Goal: Communication & Community: Answer question/provide support

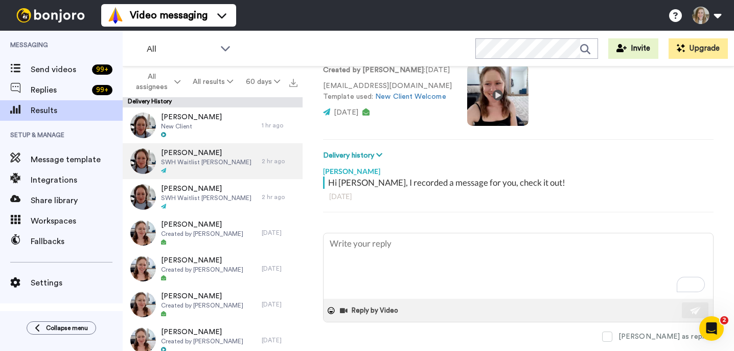
type textarea "x"
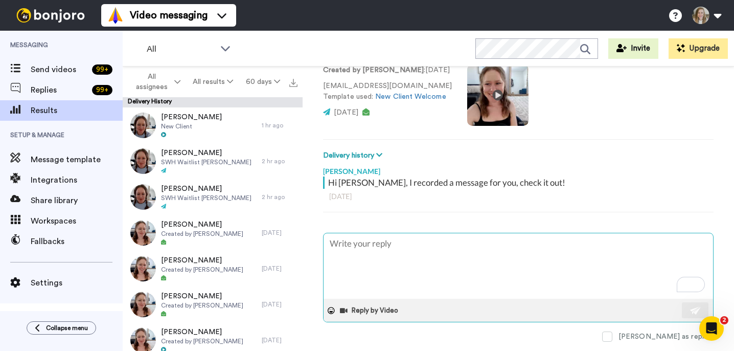
click at [354, 261] on textarea "To enrich screen reader interactions, please activate Accessibility in Grammarl…" at bounding box center [517, 265] width 389 height 65
paste textarea "Checking back in! Any Sept/Oct dreams or launches in the works? 😍 Anna"
type textarea "Checking back in! Any Sept/Oct dreams or launches in the works? 😍 Anna"
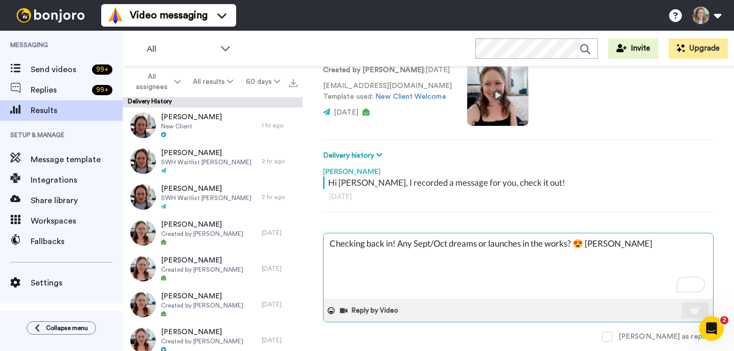
type textarea "x"
click at [334, 243] on textarea "Checking back in! Any Sept/Oct dreams or launches in the works? 😍 Anna" at bounding box center [517, 265] width 389 height 65
type textarea "hecking back in! Any Sept/Oct dreams or launches in the works? 😍 Anna"
type textarea "x"
type textarea "Hhecking back in! Any Sept/Oct dreams or launches in the works? 😍 Anna"
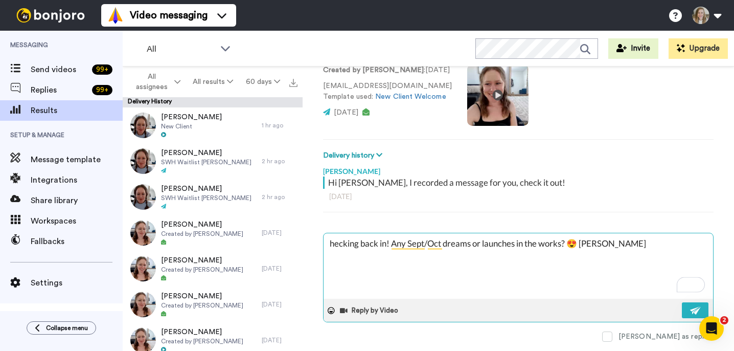
type textarea "x"
type textarea "Hihecking back in! Any Sept/Oct dreams or launches in the works? 😍 Anna"
type textarea "x"
type textarea "Hi hecking back in! Any Sept/Oct dreams or launches in the works? 😍 Anna"
type textarea "x"
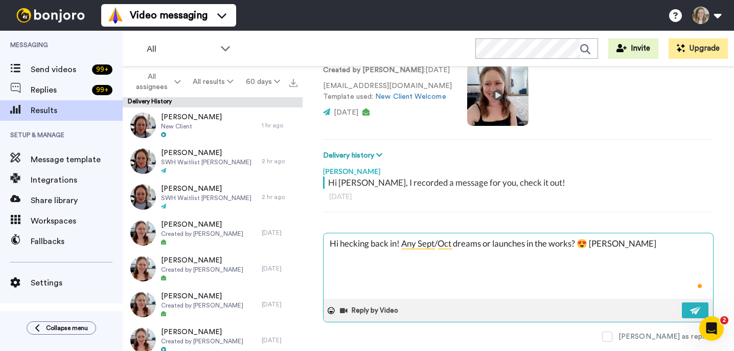
type textarea "Hi Khecking back in! Any Sept/Oct dreams or launches in the works? 😍 Anna"
type textarea "x"
type textarea "Hi Kahecking back in! Any Sept/Oct dreams or launches in the works? 😍 Anna"
type textarea "x"
type textarea "Hi Karhecking back in! Any Sept/Oct dreams or launches in the works? 😍 Anna"
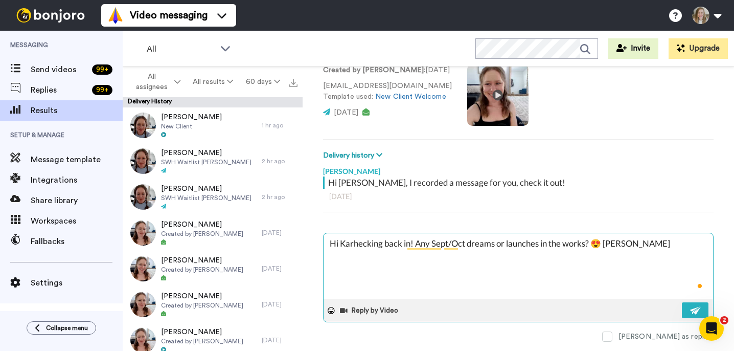
type textarea "x"
type textarea "Hi Karahecking back in! Any Sept/Oct dreams or launches in the works? 😍 Anna"
type textarea "x"
type textarea "Hi Kara,hecking back in! Any Sept/Oct dreams or launches in the works? 😍 Anna"
type textarea "x"
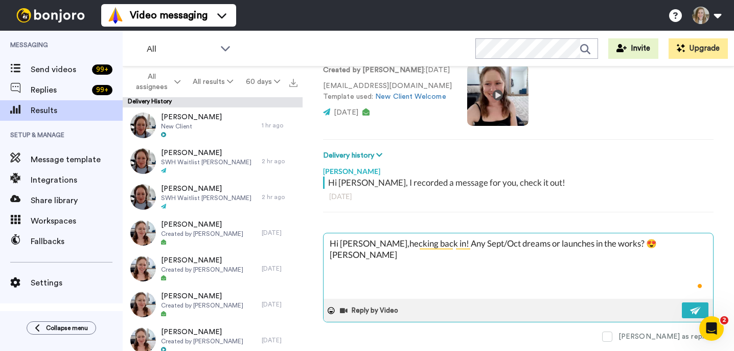
type textarea "Hi Kara, hecking back in! Any Sept/Oct dreams or launches in the works? 😍 Anna"
type textarea "x"
type textarea "Hi Kara, checking back in! Any Sept/Oct dreams or launches in the works? 😍 Anna"
type textarea "x"
click at [615, 246] on textarea "Hi Kara, checking back in! Any Sept/Oct dreams or launches in the works? 😍 Anna" at bounding box center [517, 265] width 389 height 65
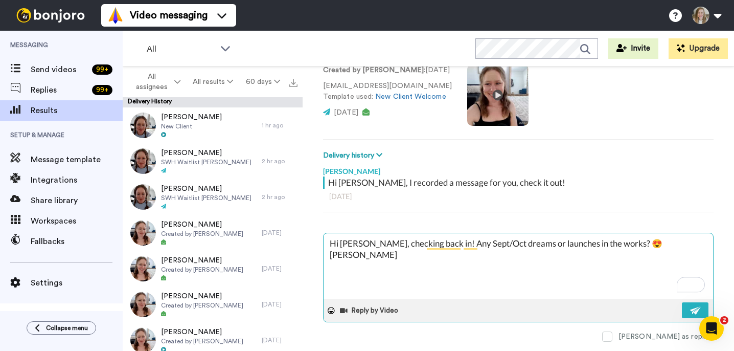
type textarea "Hi Kara, checking back in! Any Sept/Oct dreams or launches in the works? 😍 sAnna"
type textarea "x"
type textarea "Hi Kara, checking back in! Any Sept/Oct dreams or launches in the works? 😍 ssAn…"
type textarea "x"
type textarea "Hi Kara, checking back in! Any Sept/Oct dreams or launches in the works? 😍 ss A…"
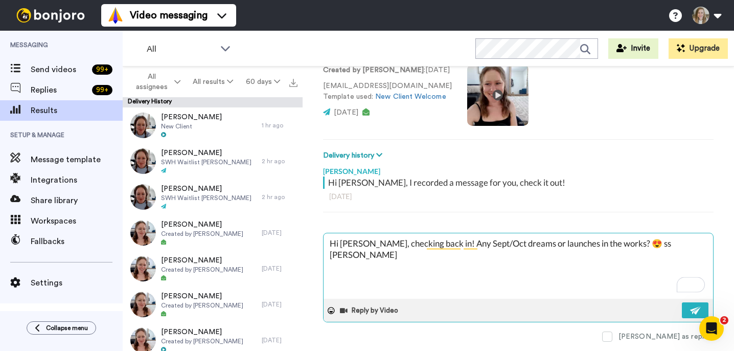
type textarea "x"
type textarea "Hi Kara, checking back in! Any Sept/Oct dreams or launches in the works? 😍 ssAn…"
type textarea "x"
type textarea "Hi Kara, checking back in! Any Sept/Oct dreams or launches in the works? 😍 sAnna"
type textarea "x"
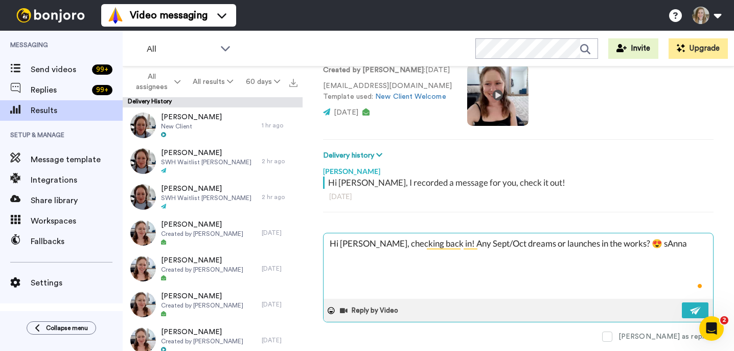
type textarea "Hi Kara, checking back in! Any Sept/Oct dreams or launches in the works? 😍 Anna"
type textarea "x"
type textarea "Hi Kara, checking back in! Any Sept/Oct dreams or launches in the works? 😍 xAnna"
type textarea "x"
type textarea "Hi Kara, checking back in! Any Sept/Oct dreams or launches in the works? 😍 xxAn…"
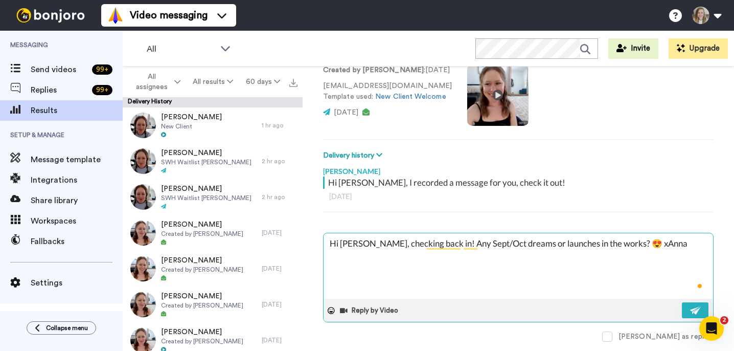
type textarea "x"
type textarea "Hi Kara, checking back in! Any Sept/Oct dreams or launches in the works? 😍 xx A…"
type textarea "x"
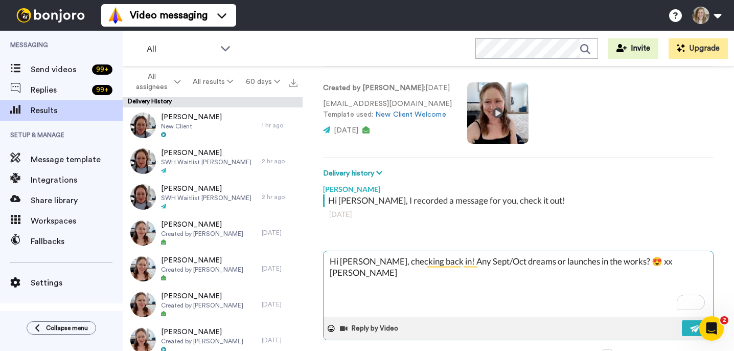
scroll to position [100, 0]
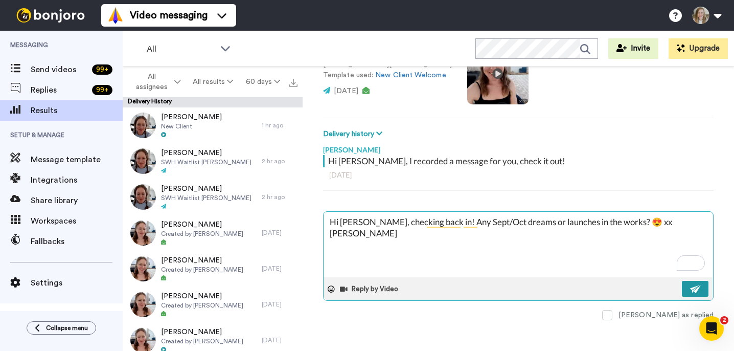
type textarea "Hi Kara, checking back in! Any Sept/Oct dreams or launches in the works? 😍 xx A…"
click at [692, 292] on button at bounding box center [695, 289] width 27 height 16
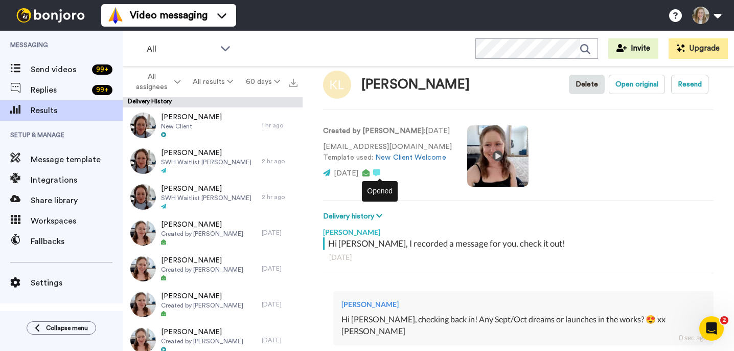
scroll to position [0, 0]
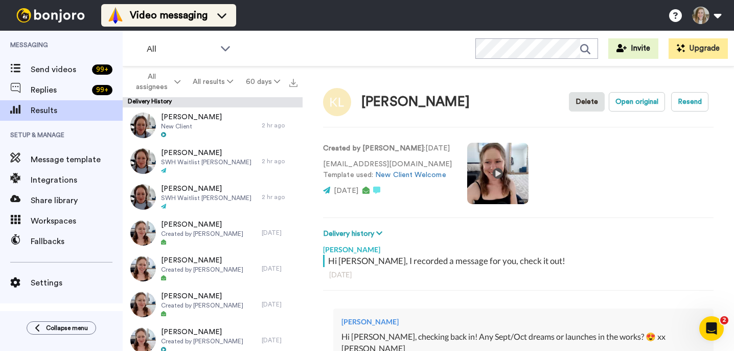
type textarea "x"
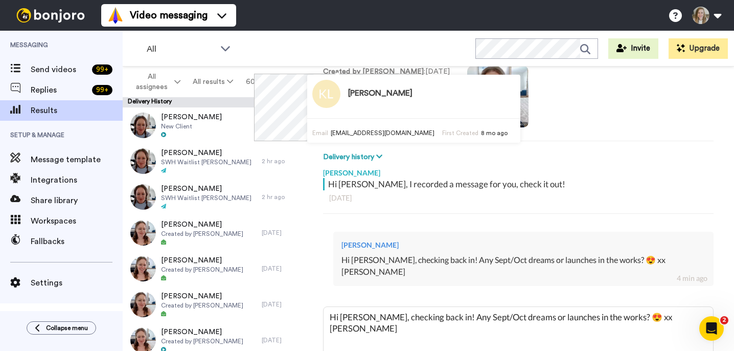
scroll to position [130, 0]
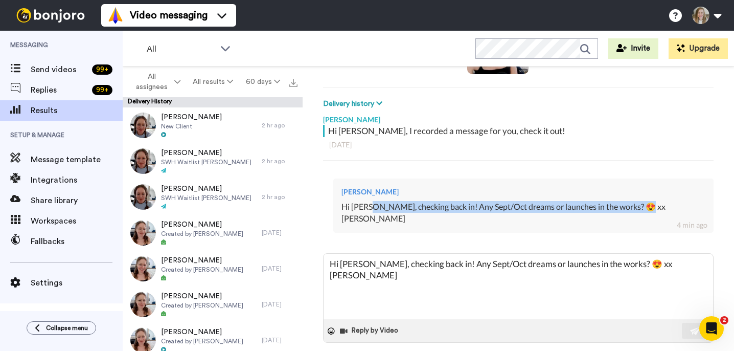
drag, startPoint x: 710, startPoint y: 205, endPoint x: 434, endPoint y: 209, distance: 276.0
click at [434, 208] on div "Anna Rapp Hi Kara, checking back in! Any Sept/Oct dreams or launches in the wor…" at bounding box center [523, 205] width 380 height 54
copy div "checking back in! Any Sept/Oct dreams or launches in the works? 😍 xx Anna"
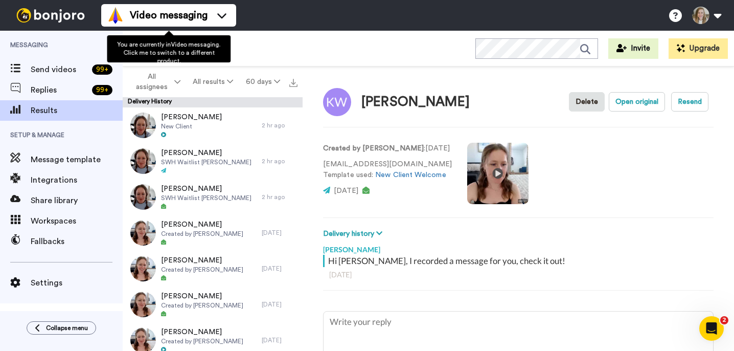
type textarea "x"
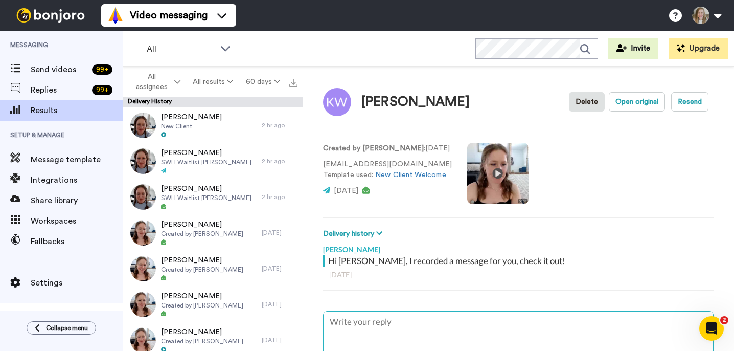
click at [364, 327] on textarea "To enrich screen reader interactions, please activate Accessibility in Grammarl…" at bounding box center [517, 343] width 389 height 65
type textarea "H"
type textarea "x"
type textarea "Hi"
type textarea "x"
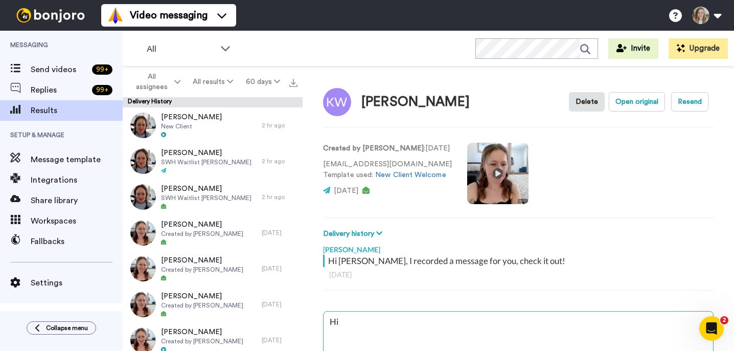
type textarea "Hi"
type textarea "x"
type textarea "Hi K"
type textarea "x"
type textarea "Hi Ke"
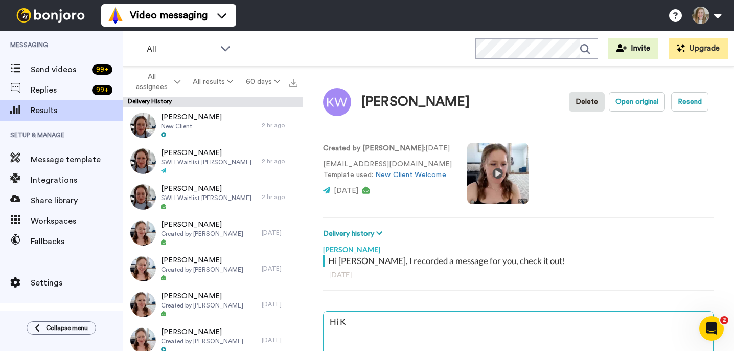
type textarea "x"
type textarea "Hi Kel"
type textarea "x"
type textarea "Hi Kels"
type textarea "x"
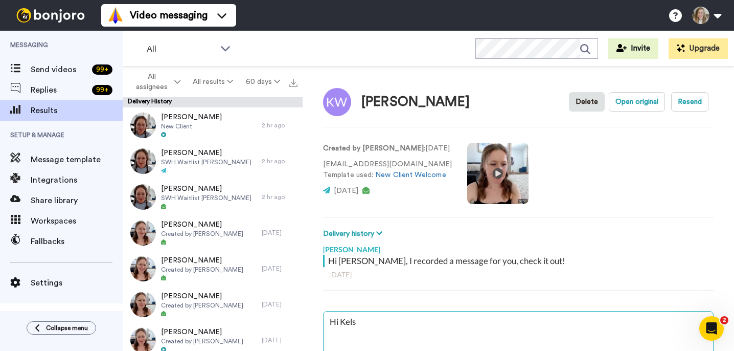
type textarea "Hi Kelse"
type textarea "x"
type textarea "Hi Kelsey"
type textarea "x"
type textarea "Hi Kelsey,"
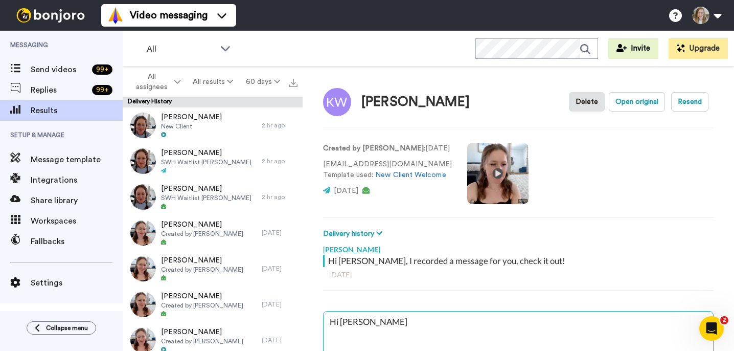
type textarea "x"
type textarea "Hi Kelsey,"
type textarea "x"
paste textarea "checking back in! Any Sept/Oct dreams or launches in the works? 😍 xx Anna"
type textarea "Hi Kelsey, checking back in! Any Sept/Oct dreams or launches in the works? 😍 xx…"
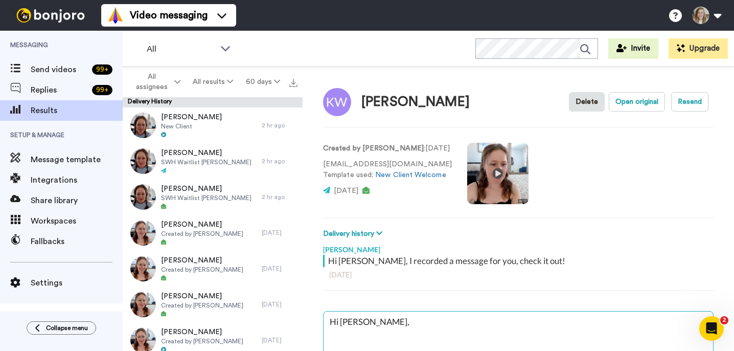
type textarea "x"
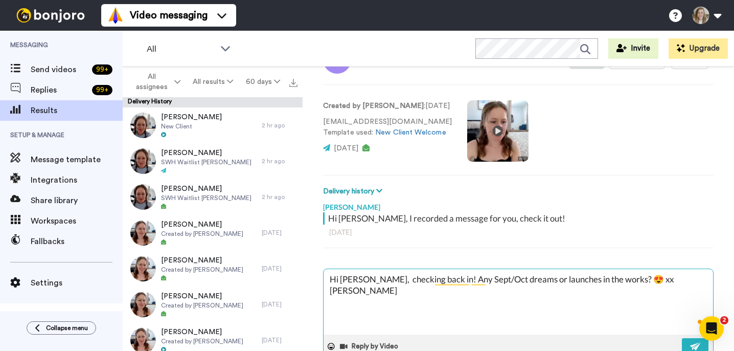
scroll to position [69, 0]
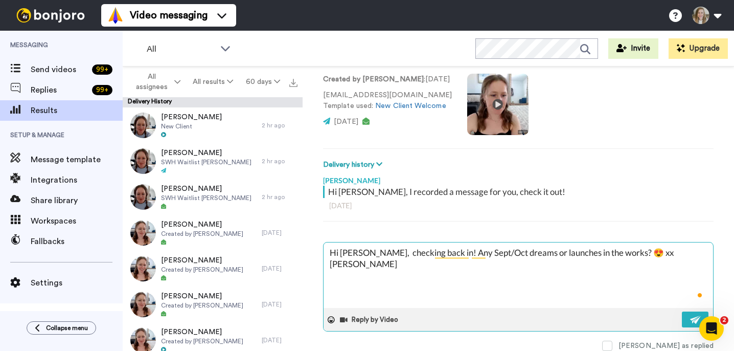
click at [630, 253] on textarea "Hi Kelsey, checking back in! Any Sept/Oct dreams or launches in the works? 😍 xx…" at bounding box center [517, 274] width 389 height 65
type textarea "Hi Kelsey, checking back in! Any Sept/Oct dreams or launches in the works? 😍 x …"
type textarea "x"
type textarea "Hi Kelsey, checking back in! Any Sept/Oct dreams or launches in the works? 😍 An…"
type textarea "x"
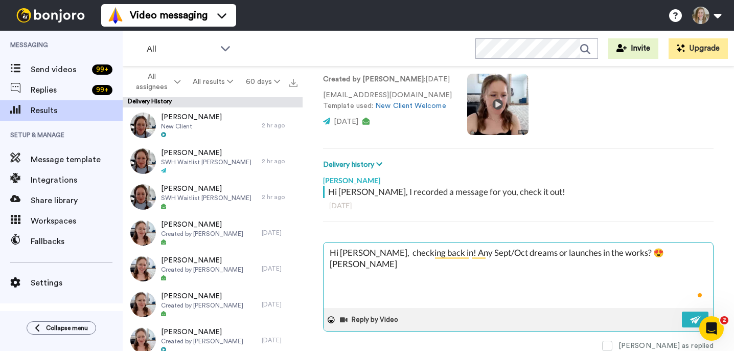
type textarea "Hi Kelsey, checking back in! Any Sept/Oct dreams or launches in the works? 😍 An…"
type textarea "x"
click at [607, 261] on textarea "Hi Kelsey, checking back in! Any Sept/Oct dreams or launches in the works? 😍 An…" at bounding box center [517, 274] width 389 height 65
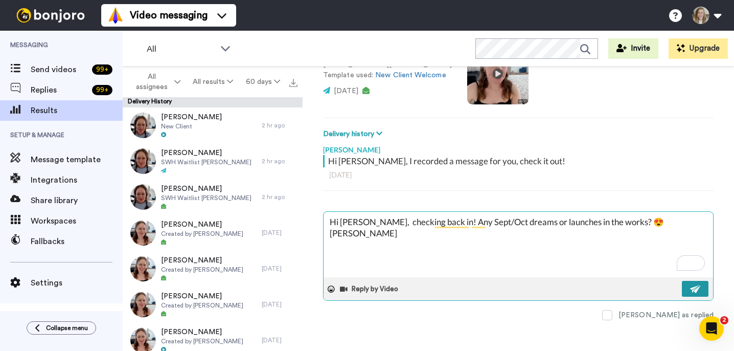
type textarea "Hi Kelsey, checking back in! Any Sept/Oct dreams or launches in the works? 😍 An…"
click at [693, 292] on img at bounding box center [695, 289] width 11 height 8
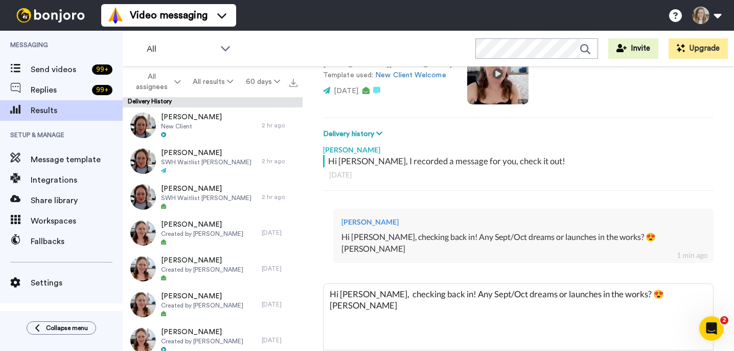
type textarea "x"
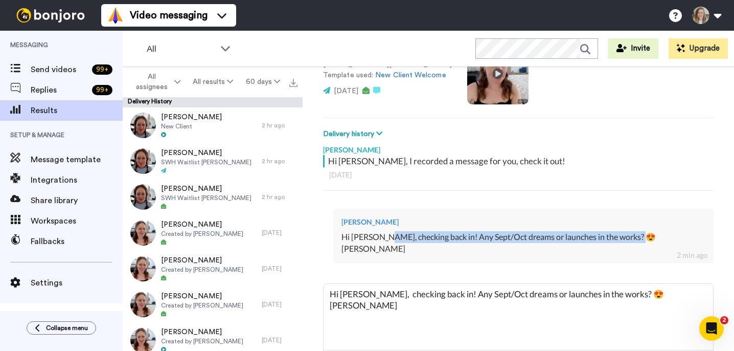
drag, startPoint x: 446, startPoint y: 238, endPoint x: 705, endPoint y: 233, distance: 259.6
click at [705, 233] on div "Anna Rapp Hi Kelsey, checking back in! Any Sept/Oct dreams or launches in the w…" at bounding box center [523, 235] width 380 height 54
copy div "checking back in! Any Sept/Oct dreams or launches in the works? 😍 [PERSON_NAME]"
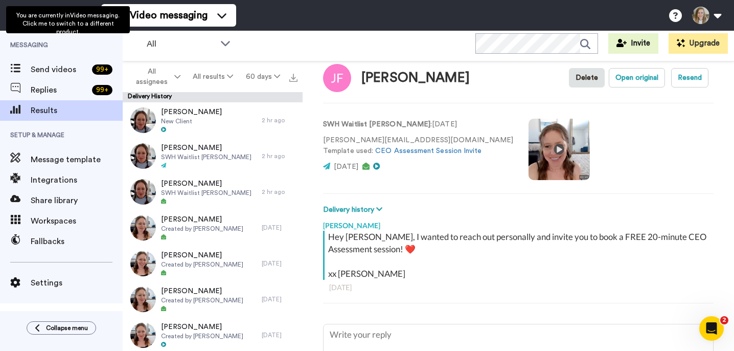
type textarea "x"
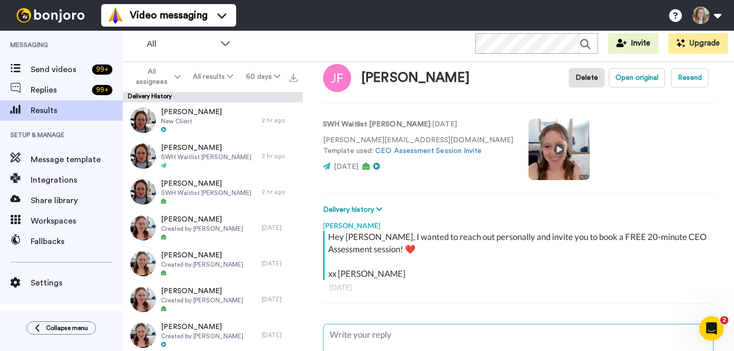
type textarea "H"
type textarea "x"
type textarea "Hi"
type textarea "x"
type textarea "Hi"
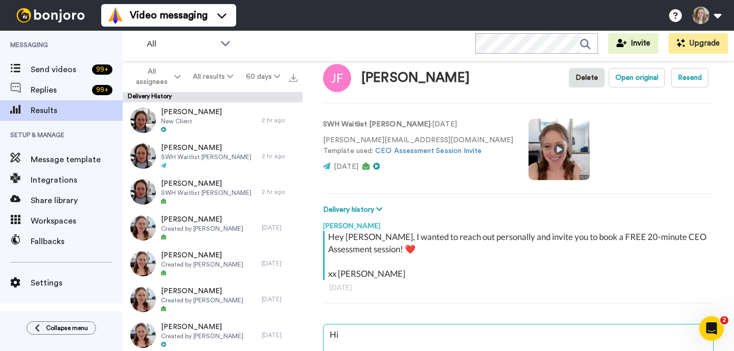
type textarea "x"
type textarea "Hi J"
type textarea "x"
type textarea "Hi Je"
type textarea "x"
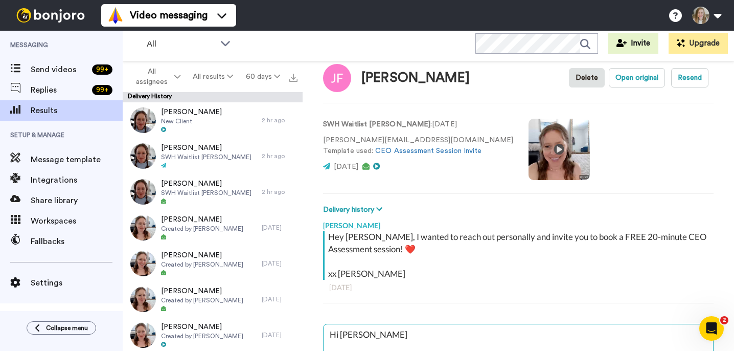
type textarea "Hi Jen"
type textarea "x"
type textarea "Hi Jenn"
type textarea "x"
type textarea "Hi Jenna"
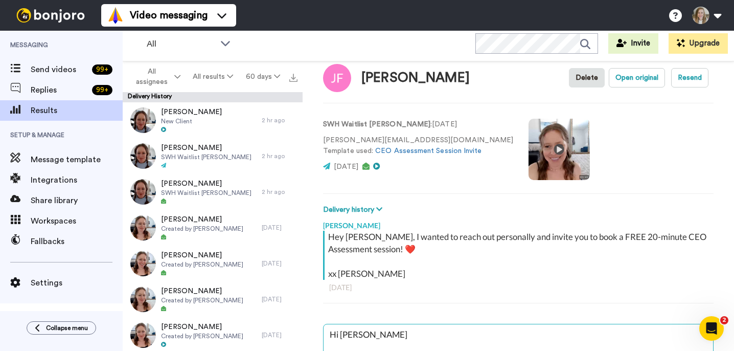
type textarea "x"
type textarea "Hi Jenna,"
type textarea "x"
type textarea "Hi Jenna,"
type textarea "x"
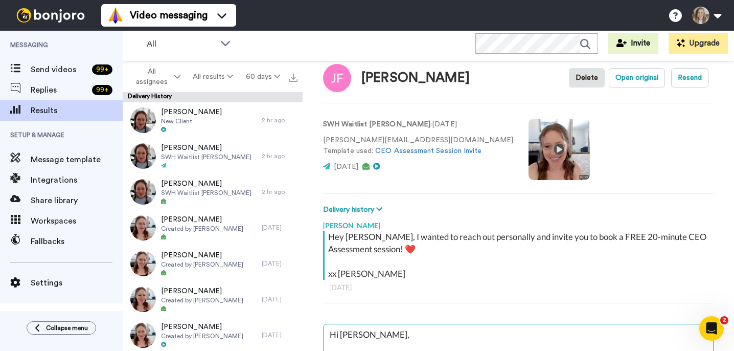
paste textarea "checking back in! Any Sept/Oct dreams or launches in the works? 😍 [PERSON_NAME]"
type textarea "Hi Jenna, checking back in! Any Sept/Oct dreams or launches in the works? 😍 Anna"
type textarea "x"
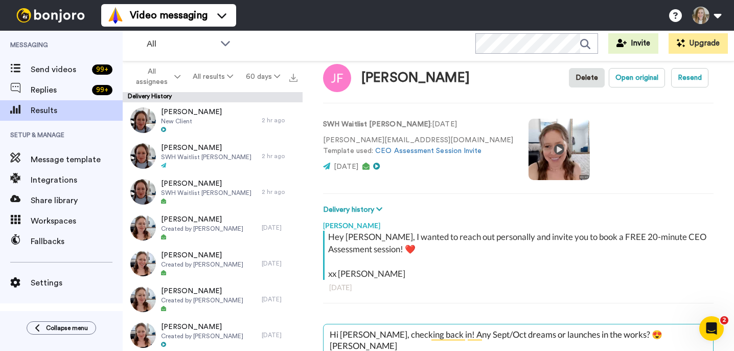
scroll to position [71, 0]
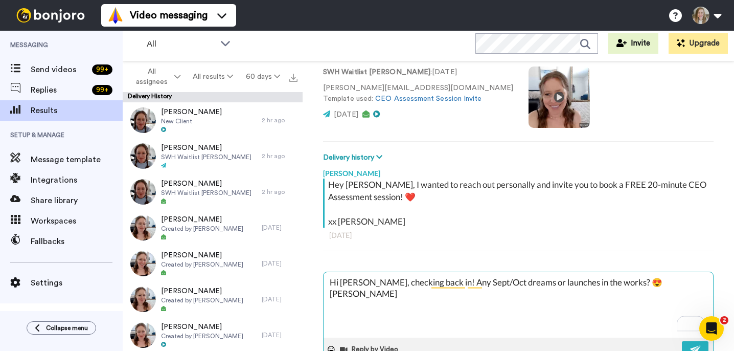
click at [620, 281] on textarea "Hi Jenna, checking back in! Any Sept/Oct dreams or launches in the works? 😍 Anna" at bounding box center [517, 304] width 389 height 65
type textarea "Hi Jenna, checking back in! Any Sept/Oct dreams or launches in the works? 😍 sAn…"
type textarea "x"
type textarea "Hi Jenna, checking back in! Any Sept/Oct dreams or launches in the works? 😍 ssA…"
type textarea "x"
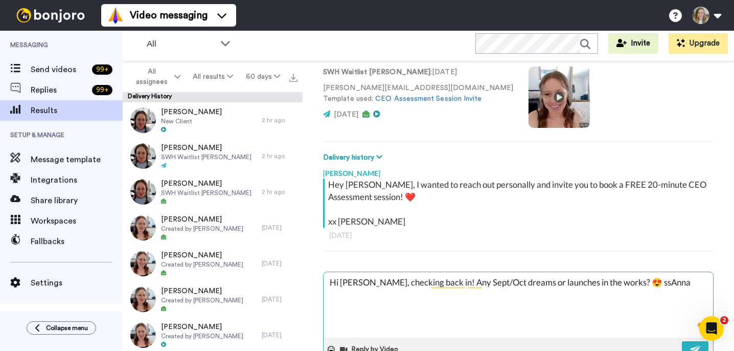
type textarea "Hi Jenna, checking back in! Any Sept/Oct dreams or launches in the works? 😍 sss…"
type textarea "x"
type textarea "Hi Jenna, checking back in! Any Sept/Oct dreams or launches in the works? 😍 ssA…"
type textarea "x"
type textarea "Hi Jenna, checking back in! Any Sept/Oct dreams or launches in the works? 😍 sAn…"
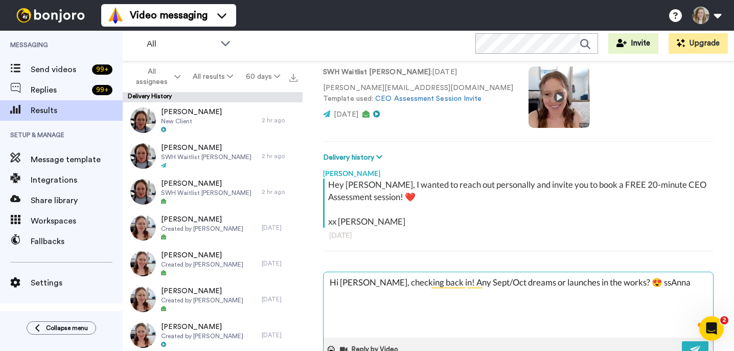
type textarea "x"
type textarea "Hi Jenna, checking back in! Any Sept/Oct dreams or launches in the works? 😍 Anna"
type textarea "x"
type textarea "Hi Jenna, checking back in! Any Sept/Oct dreams or launches in the works? 😍 xAn…"
type textarea "x"
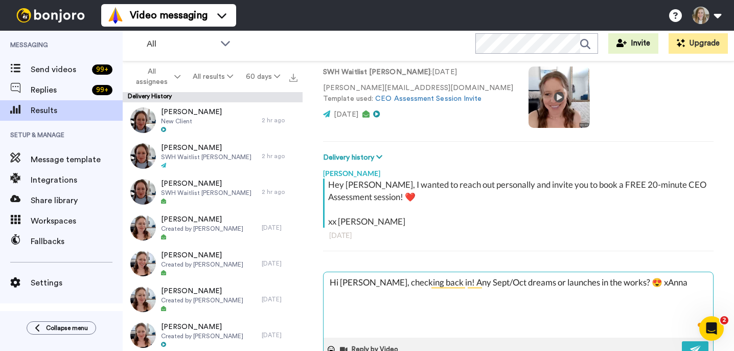
type textarea "Hi Jenna, checking back in! Any Sept/Oct dreams or launches in the works? 😍 xxA…"
type textarea "x"
type textarea "Hi Jenna, checking back in! Any Sept/Oct dreams or launches in the works? 😍 xx …"
type textarea "x"
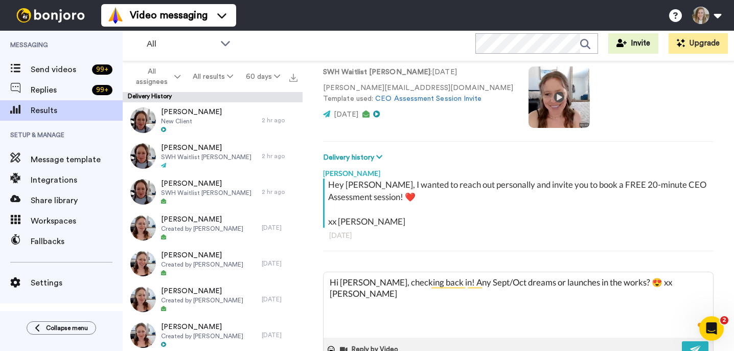
scroll to position [136, 0]
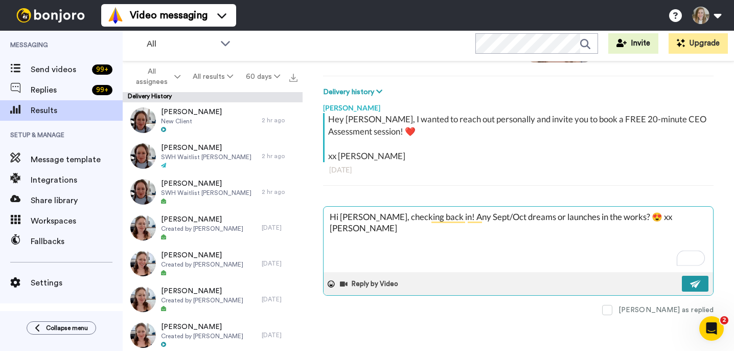
type textarea "Hi Jenna, checking back in! Any Sept/Oct dreams or launches in the works? 😍 xx …"
click at [688, 282] on button at bounding box center [695, 283] width 27 height 16
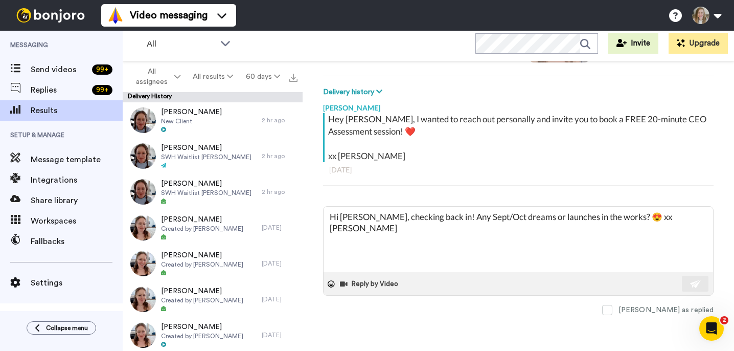
type textarea "x"
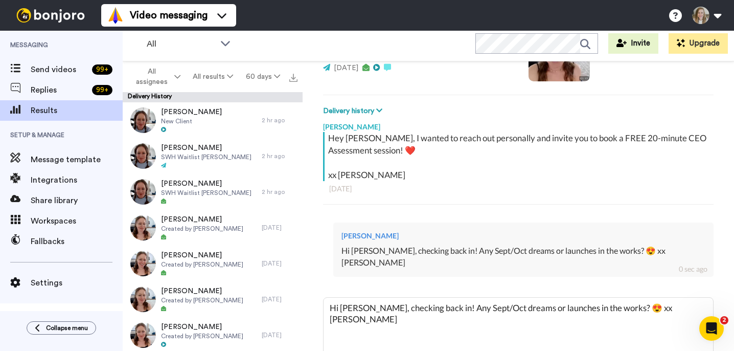
scroll to position [70, 0]
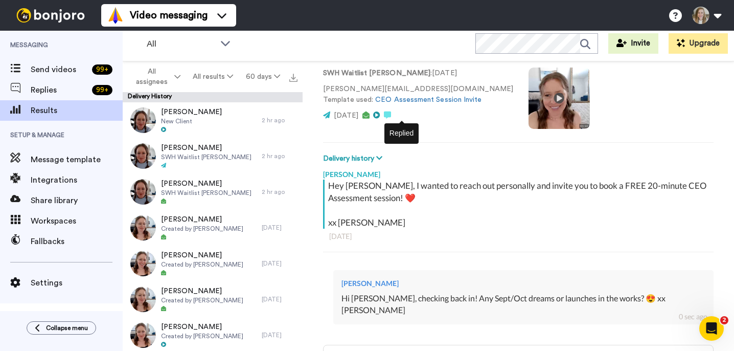
click at [391, 114] on icon at bounding box center [387, 114] width 7 height 7
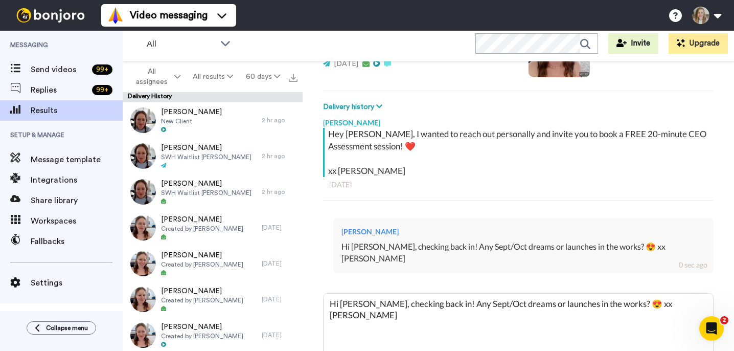
scroll to position [142, 0]
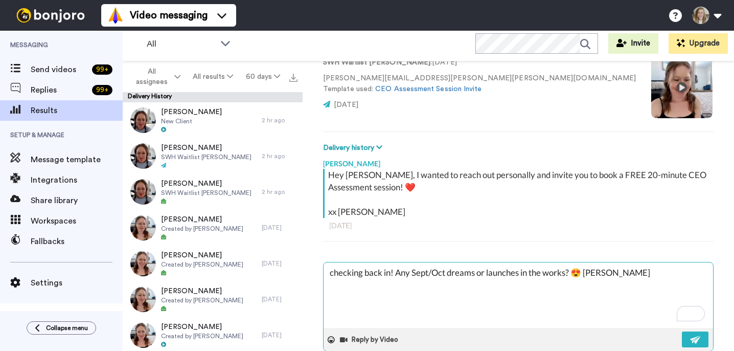
type textarea "checking back in! Any Sept/Oct dreams or launches in the works? 😍 [PERSON_NAME]"
type textarea "x"
click at [330, 272] on textarea "checking back in! Any Sept/Oct dreams or launches in the works? 😍 [PERSON_NAME]" at bounding box center [517, 294] width 389 height 65
type textarea "Hchecking back in! Any Sept/Oct dreams or launches in the works? 😍 Anna"
type textarea "x"
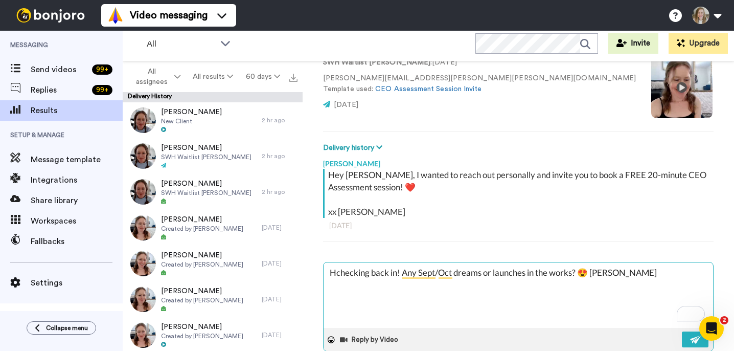
type textarea "Hichecking back in! Any Sept/Oct dreams or launches in the works? 😍 Anna"
type textarea "x"
type textarea "Hi checking back in! Any Sept/Oct dreams or launches in the works? 😍 Anna"
type textarea "x"
type textarea "Hi Kchecking back in! Any Sept/Oct dreams or launches in the works? 😍 Anna"
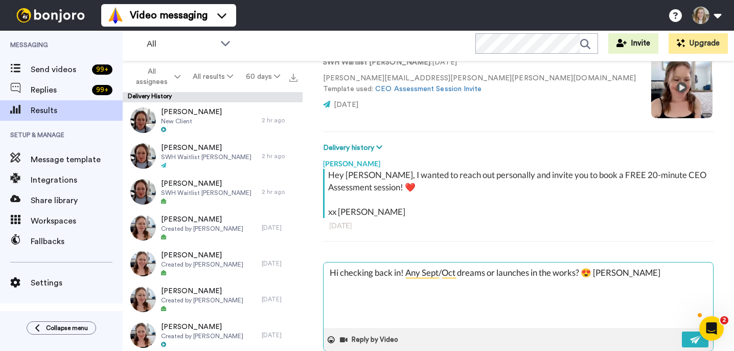
type textarea "x"
type textarea "Hi Kichecking back in! Any Sept/Oct dreams or launches in the works? 😍 Anna"
type textarea "x"
type textarea "Hi Ki checking back in! Any Sept/Oct dreams or launches in the works? 😍 Anna"
type textarea "x"
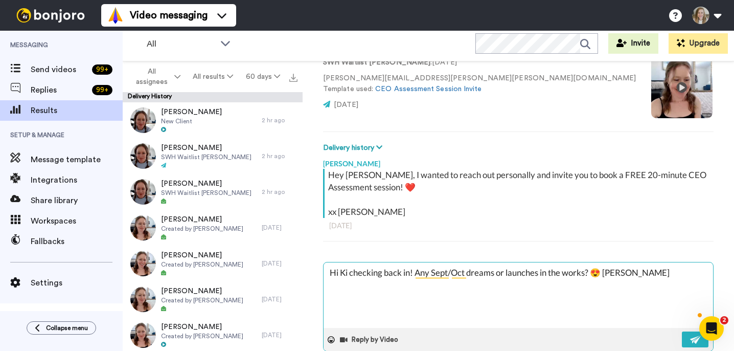
type textarea "Hi Kichecking back in! Any Sept/Oct dreams or launches in the works? 😍 Anna"
type textarea "x"
type textarea "Hi Kimchecking back in! Any Sept/Oct dreams or launches in the works? 😍 Anna"
type textarea "x"
type textarea "Hi Kim,checking back in! Any Sept/Oct dreams or launches in the works? 😍 Anna"
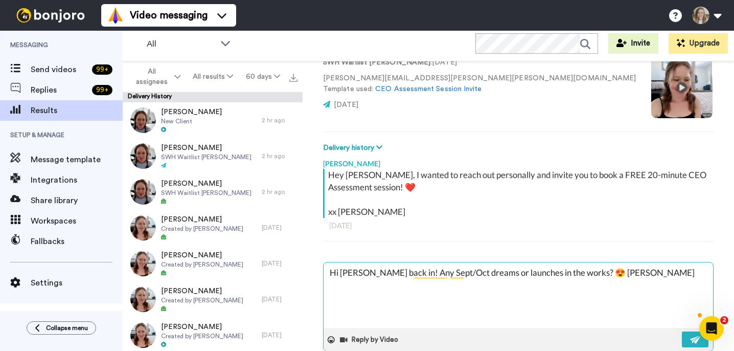
type textarea "x"
type textarea "Hi Kim, checking back in! Any Sept/Oct dreams or launches in the works? 😍 Anna"
type textarea "x"
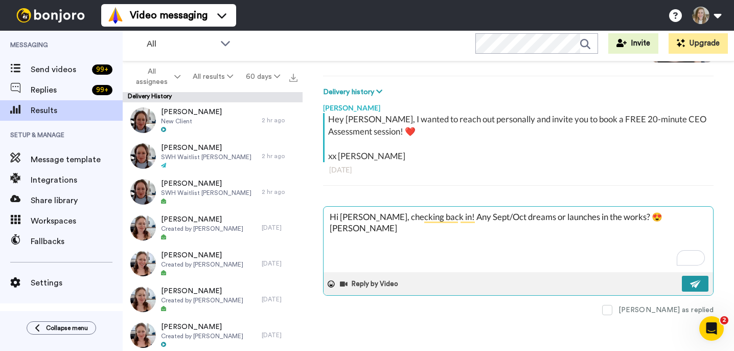
type textarea "Hi Kim, checking back in! Any Sept/Oct dreams or launches in the works? 😍 Anna"
click at [685, 285] on button at bounding box center [695, 283] width 27 height 16
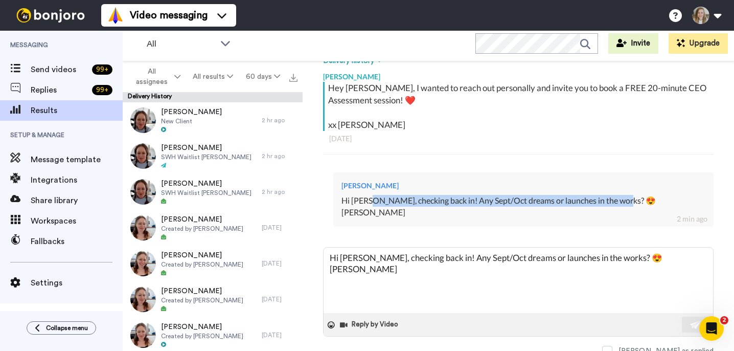
drag, startPoint x: 446, startPoint y: 201, endPoint x: 699, endPoint y: 200, distance: 253.4
click at [700, 200] on div "Hi Kim, checking back in! Any Sept/Oct dreams or launches in the works? 😍 Anna" at bounding box center [523, 207] width 364 height 24
drag, startPoint x: 707, startPoint y: 200, endPoint x: 447, endPoint y: 203, distance: 260.1
click at [447, 203] on div "Anna Rapp Hi Kim, checking back in! Any Sept/Oct dreams or launches in the work…" at bounding box center [523, 199] width 380 height 54
copy div "checking back in! Any Sept/Oct dreams or launches in the works? 😍 [PERSON_NAME]"
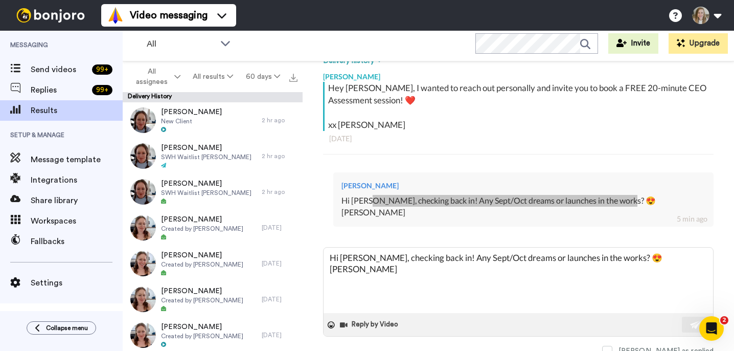
type textarea "x"
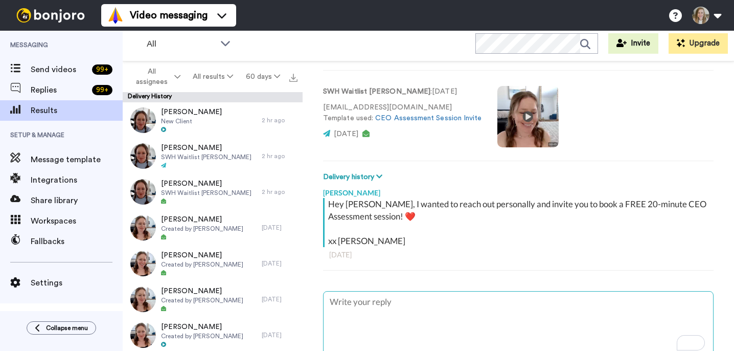
scroll to position [52, 0]
type textarea "H"
type textarea "x"
type textarea "Hi"
type textarea "x"
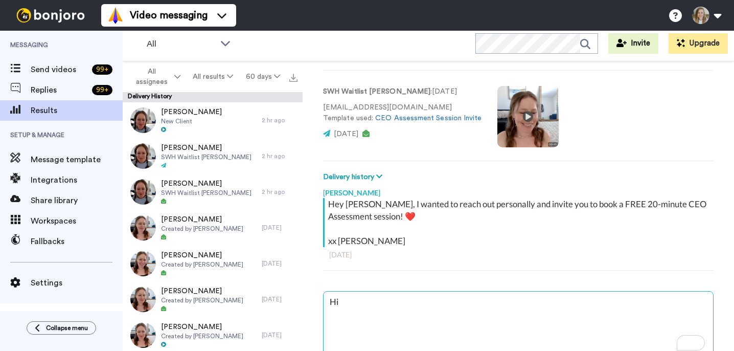
type textarea "Hi"
type textarea "x"
type textarea "Hi S"
type textarea "x"
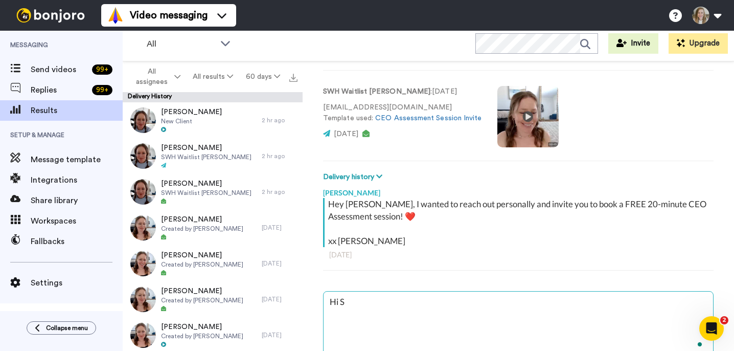
type textarea "Hi Sh"
type textarea "x"
type textarea "Hi Sha"
type textarea "x"
type textarea "Hi Shar"
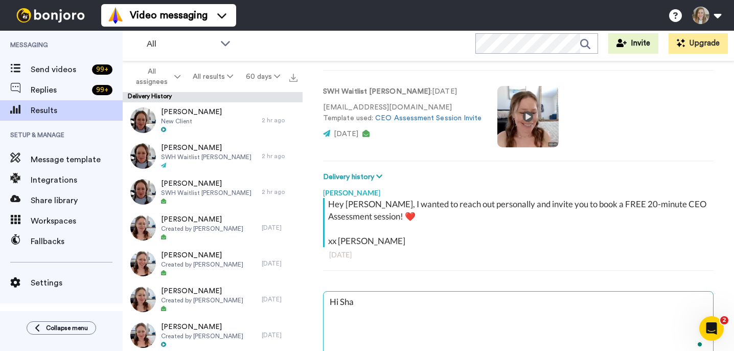
type textarea "x"
type textarea "Hi Sharm"
type textarea "x"
type textarea "Hi [PERSON_NAME]"
type textarea "x"
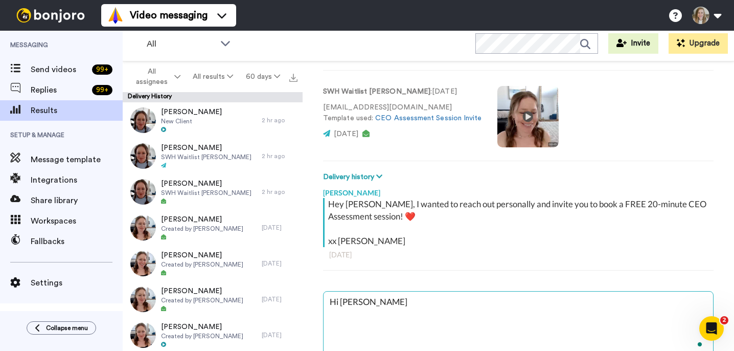
type textarea "Hi [PERSON_NAME]"
type textarea "x"
type textarea "Hi [PERSON_NAME]"
type textarea "x"
type textarea "Hi Sharm"
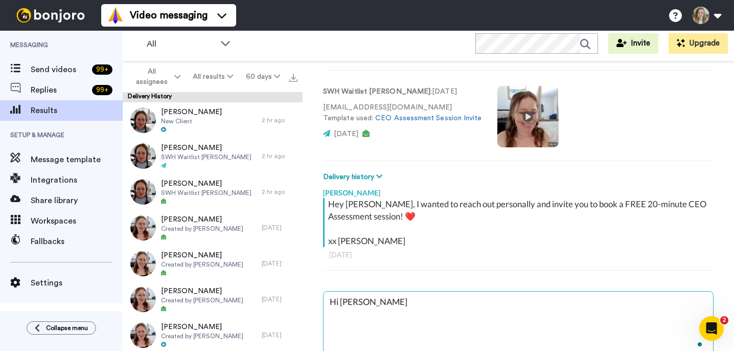
type textarea "x"
type textarea "Hi Shar"
type textarea "x"
type textarea "Hi Sha"
type textarea "x"
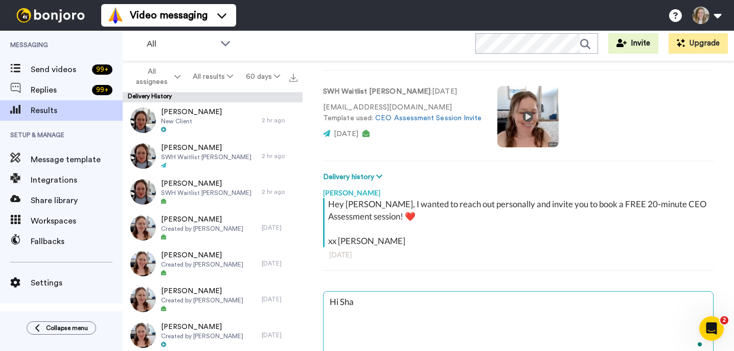
type textarea "Hi Sham"
type textarea "x"
type textarea "Hi [PERSON_NAME]"
type textarea "x"
type textarea "Hi [PERSON_NAME]"
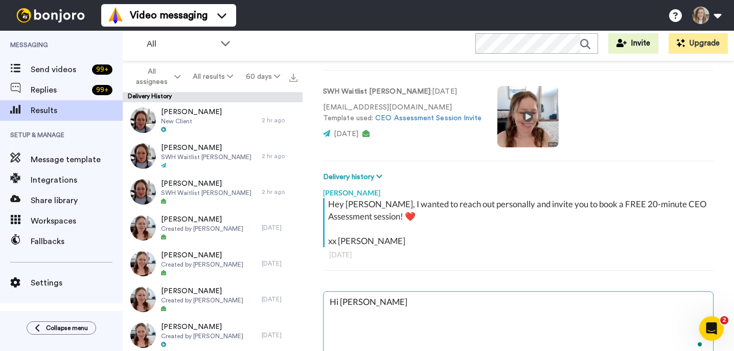
type textarea "x"
type textarea "Hi [PERSON_NAME]"
type textarea "x"
type textarea "Hi [PERSON_NAME],"
type textarea "x"
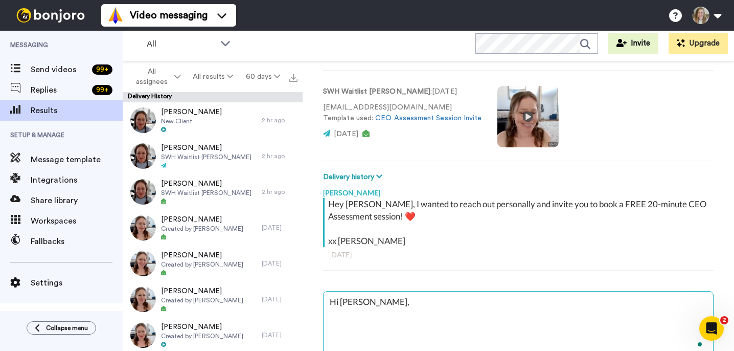
type textarea "Hi [PERSON_NAME],"
type textarea "x"
type textarea "Hi [PERSON_NAME],"
type textarea "x"
paste textarea "checking back in! Any Sept/Oct dreams or launches in the works? 😍 [PERSON_NAME]"
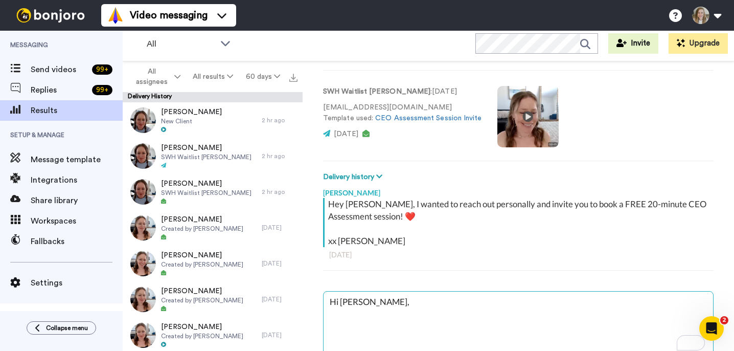
type textarea "Hi [PERSON_NAME], checking back in! Any Sept/Oct dreams or launches in the work…"
type textarea "x"
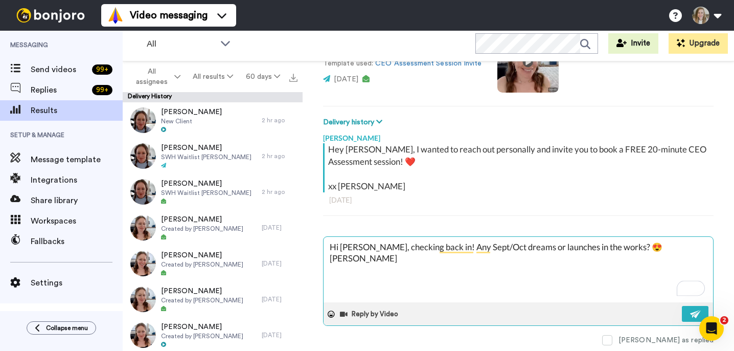
scroll to position [136, 0]
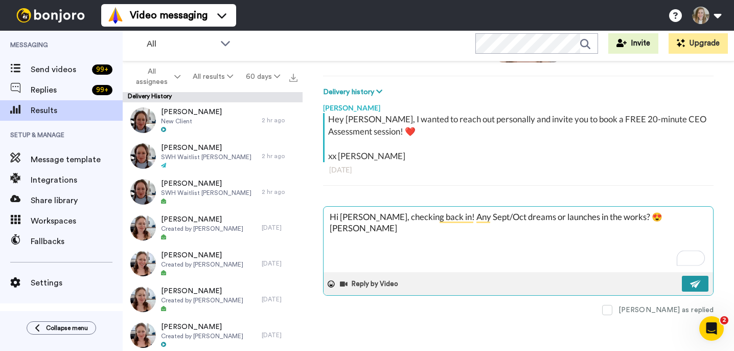
type textarea "Hi [PERSON_NAME], checking back in! Any Sept/Oct dreams or launches in the work…"
click at [696, 285] on img at bounding box center [695, 284] width 11 height 8
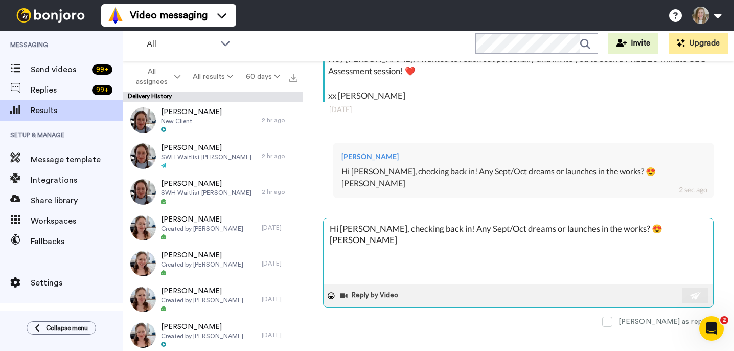
scroll to position [162, 0]
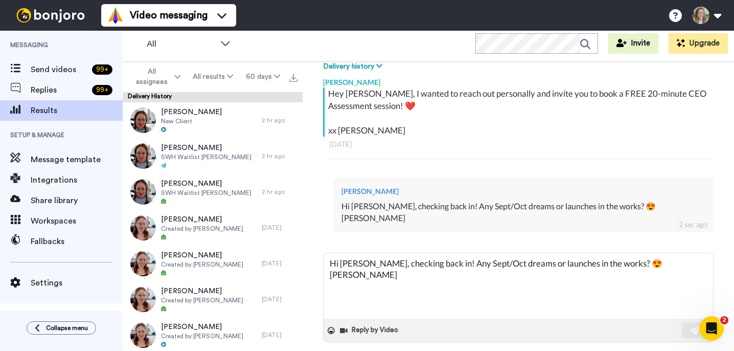
type textarea "x"
